Goal: Register for event/course

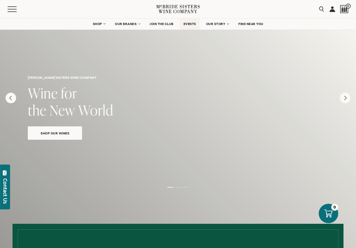
click at [193, 25] on span "EVENTS" at bounding box center [190, 24] width 13 height 4
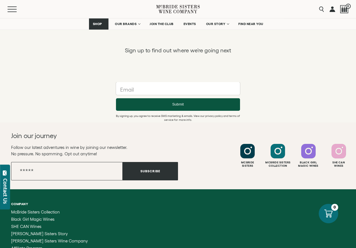
scroll to position [369, 0]
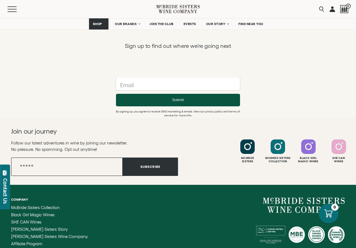
click at [87, 166] on input "Email" at bounding box center [67, 166] width 112 height 18
type input "**********"
click at [150, 169] on button "Subscribe" at bounding box center [150, 166] width 55 height 18
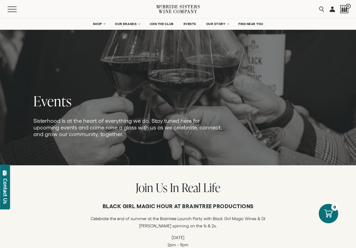
scroll to position [0, 0]
